Goal: Information Seeking & Learning: Find specific fact

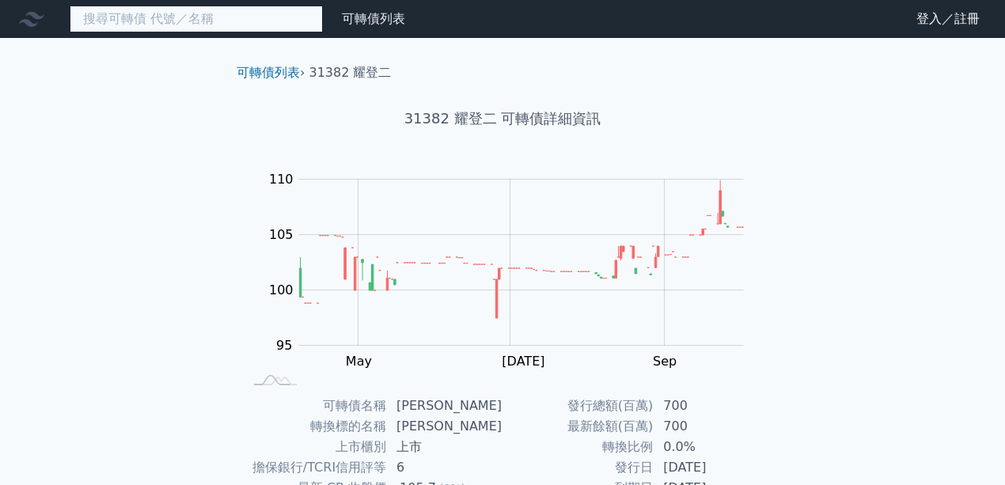
click at [237, 27] on input at bounding box center [196, 19] width 253 height 27
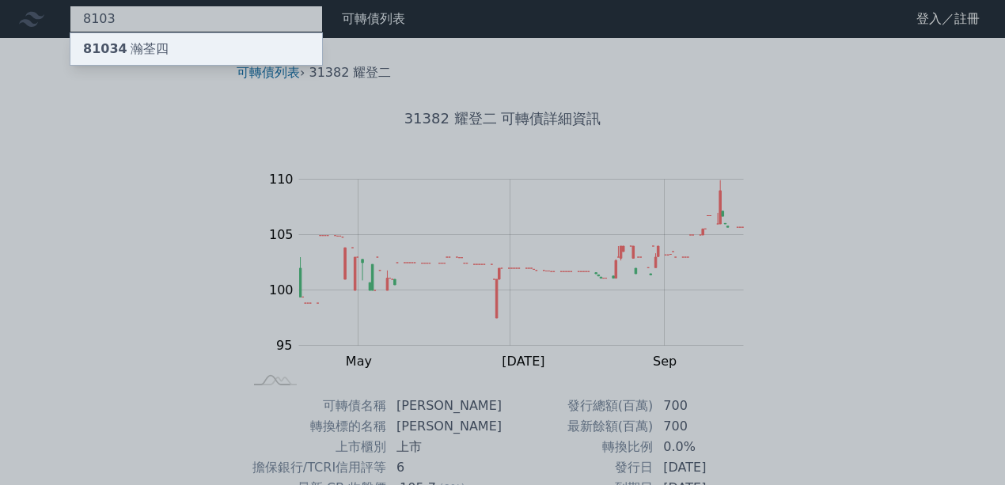
type input "8103"
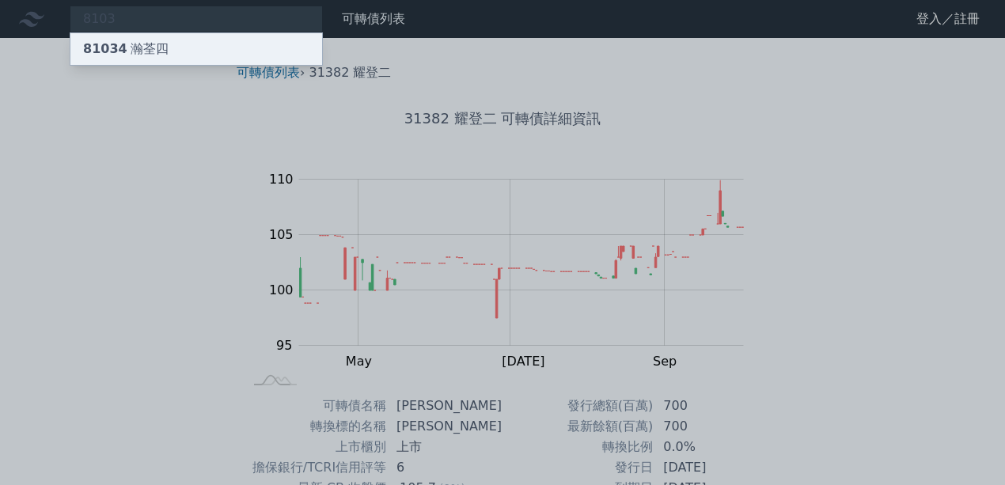
click at [241, 54] on div "81034 瀚[GEOGRAPHIC_DATA]" at bounding box center [196, 49] width 252 height 32
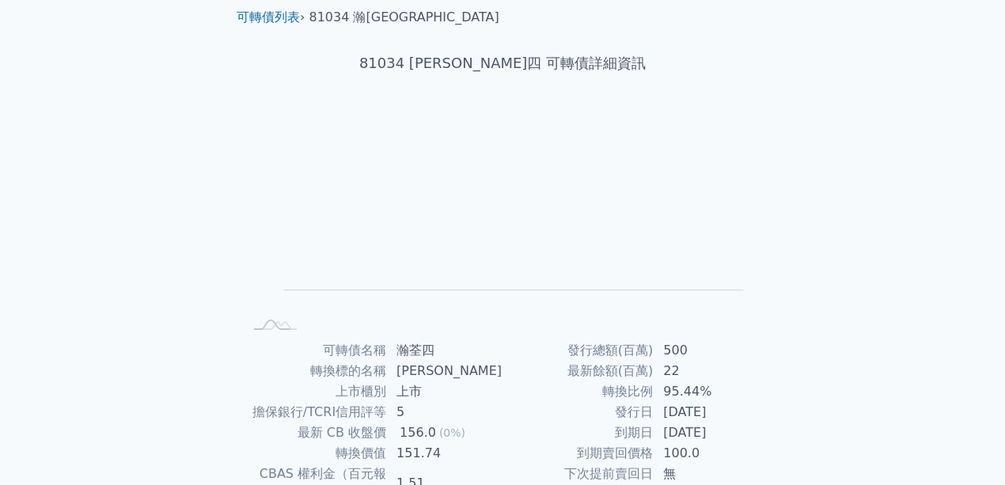
scroll to position [105, 0]
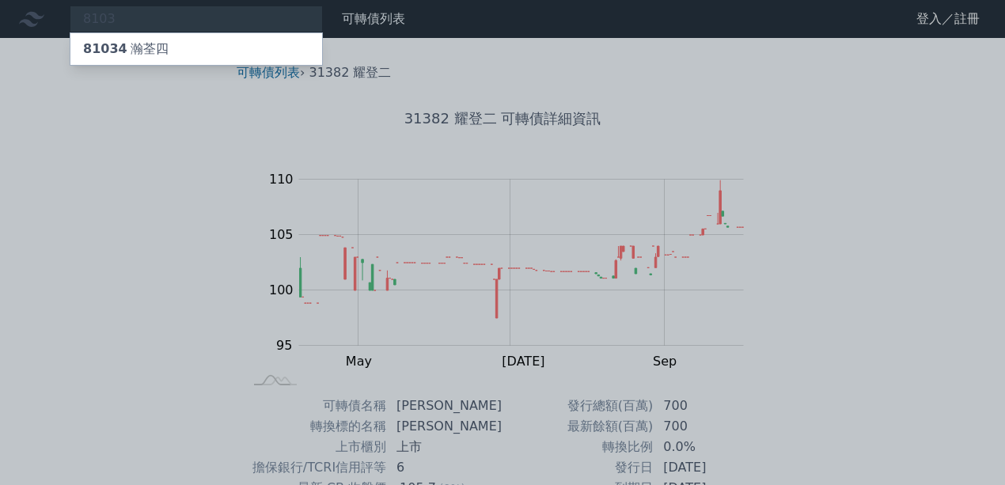
click at [203, 24] on div at bounding box center [502, 242] width 1005 height 485
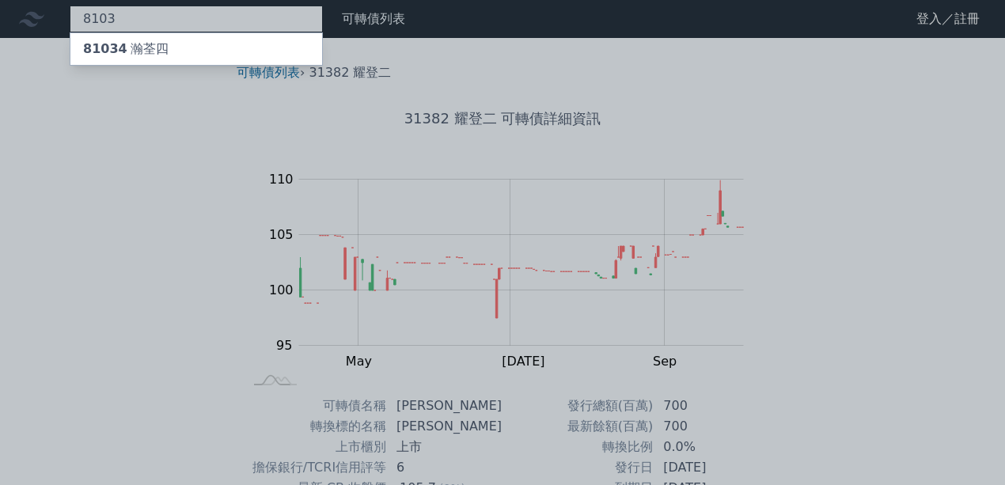
drag, startPoint x: 192, startPoint y: 21, endPoint x: 58, endPoint y: 31, distance: 134.1
click at [70, 30] on div "8103 81034 瀚[GEOGRAPHIC_DATA]" at bounding box center [196, 19] width 253 height 27
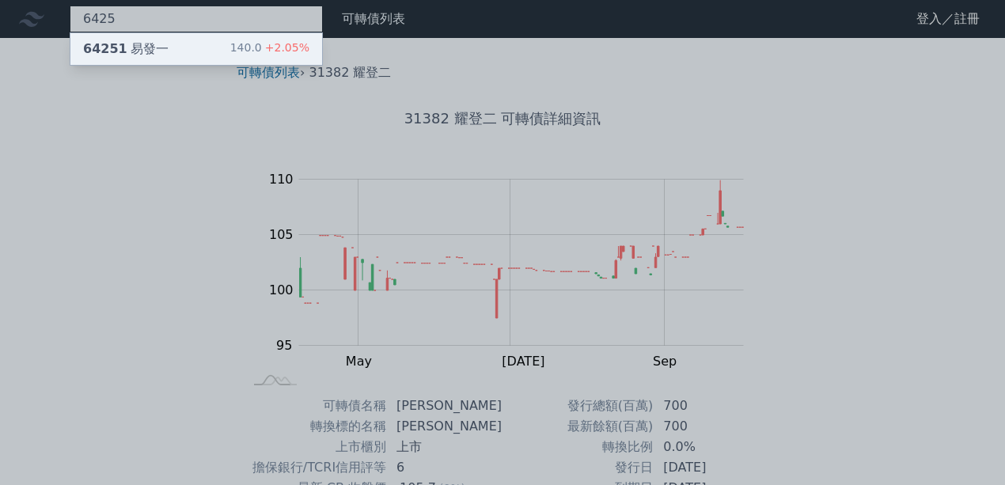
type input "6425"
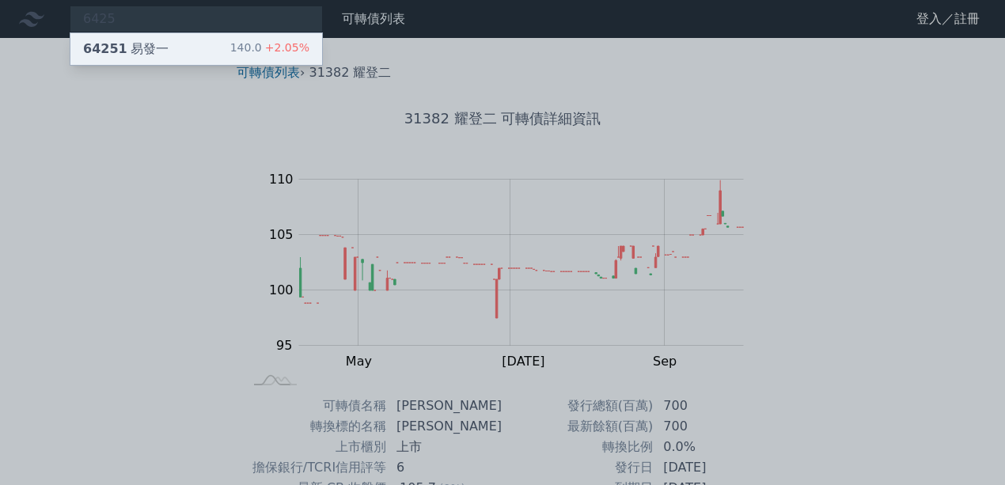
click at [182, 43] on div "64251 易發一 140.0 +2.05%" at bounding box center [196, 49] width 252 height 32
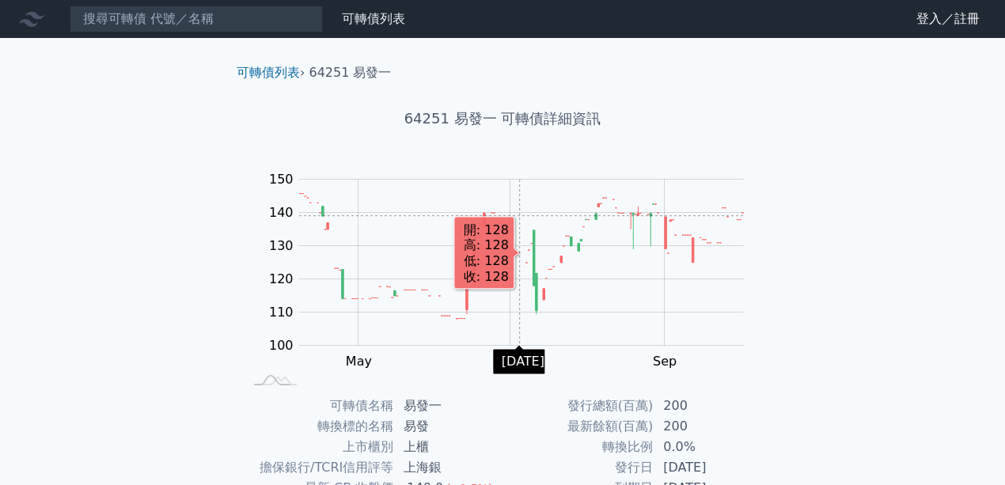
scroll to position [248, 0]
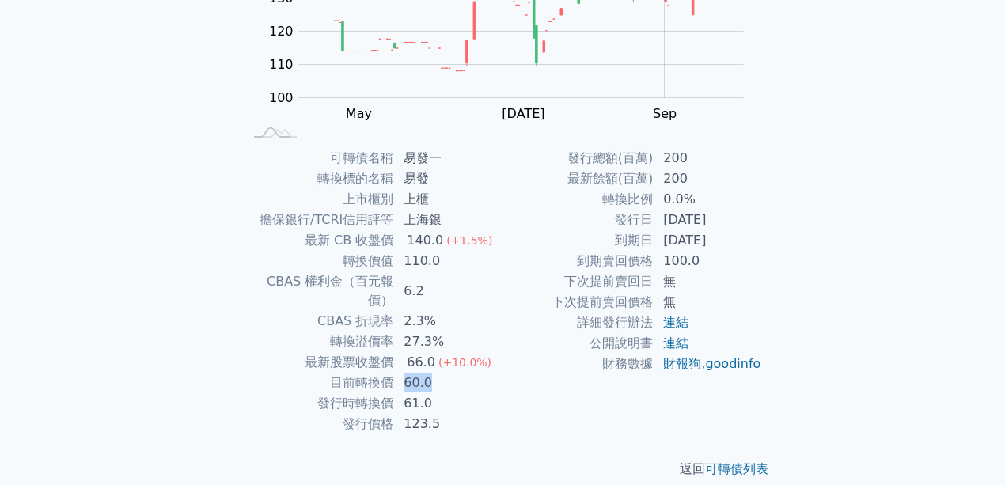
drag, startPoint x: 403, startPoint y: 355, endPoint x: 461, endPoint y: 363, distance: 58.3
click at [461, 373] on td "60.0" at bounding box center [448, 383] width 108 height 21
